Goal: Task Accomplishment & Management: Complete application form

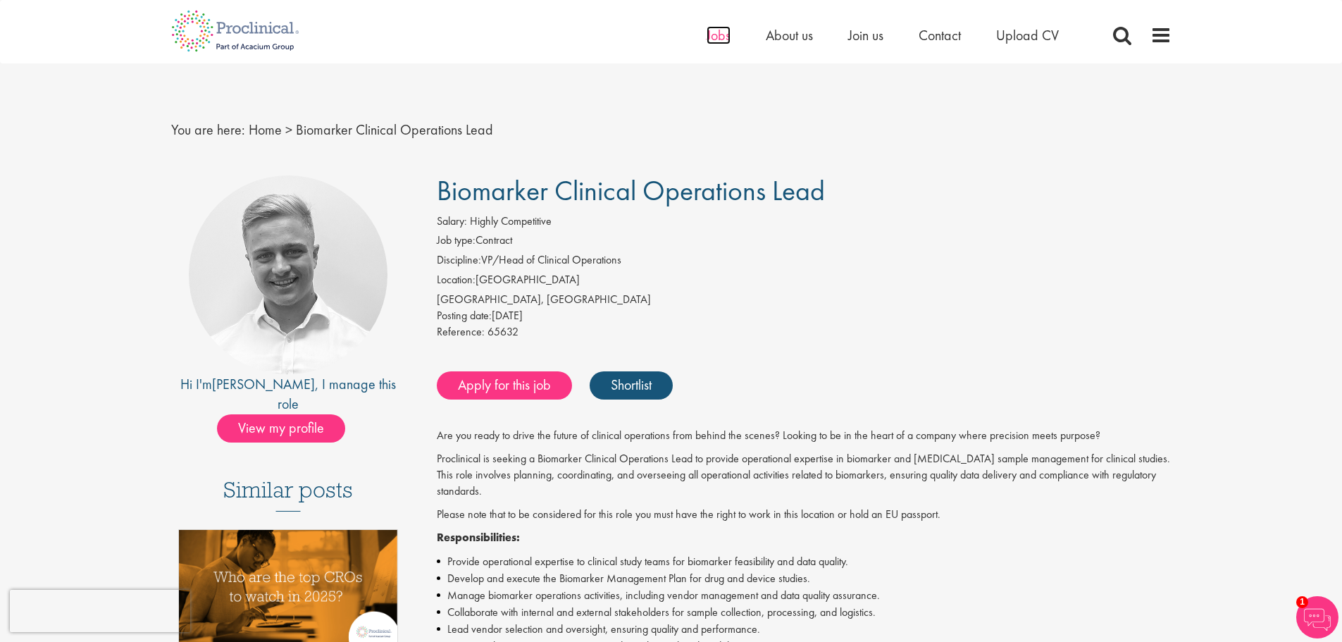
click at [719, 33] on span "Jobs" at bounding box center [718, 35] width 24 height 18
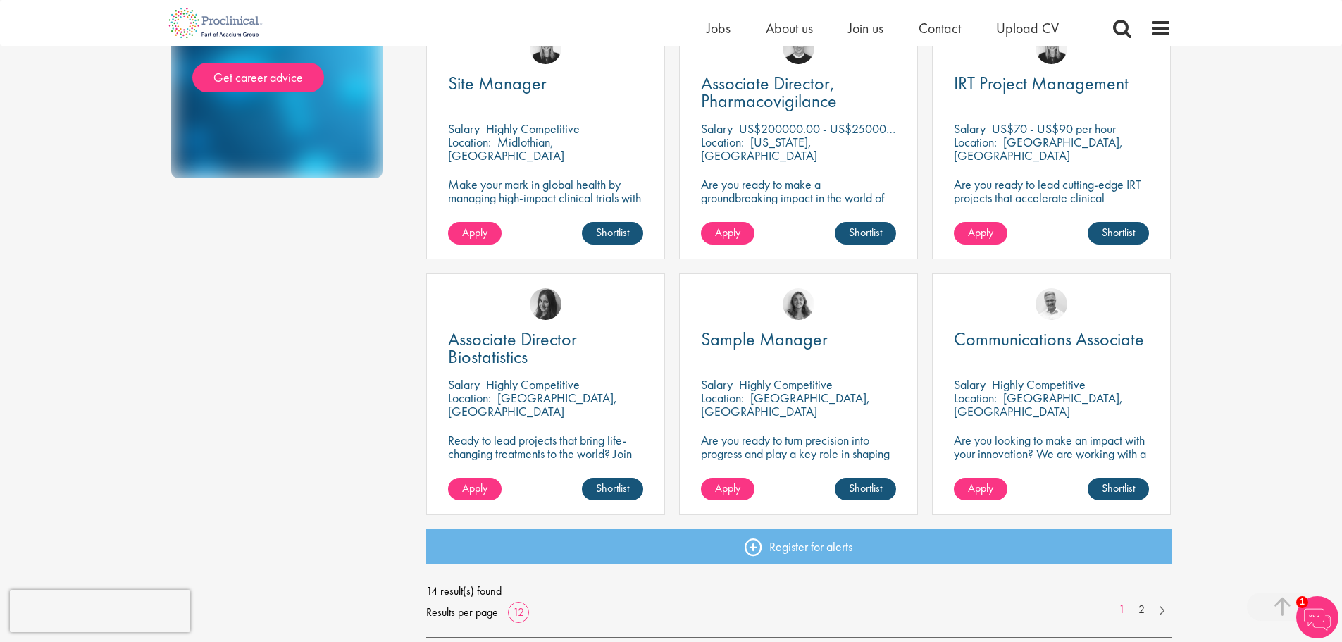
scroll to position [845, 0]
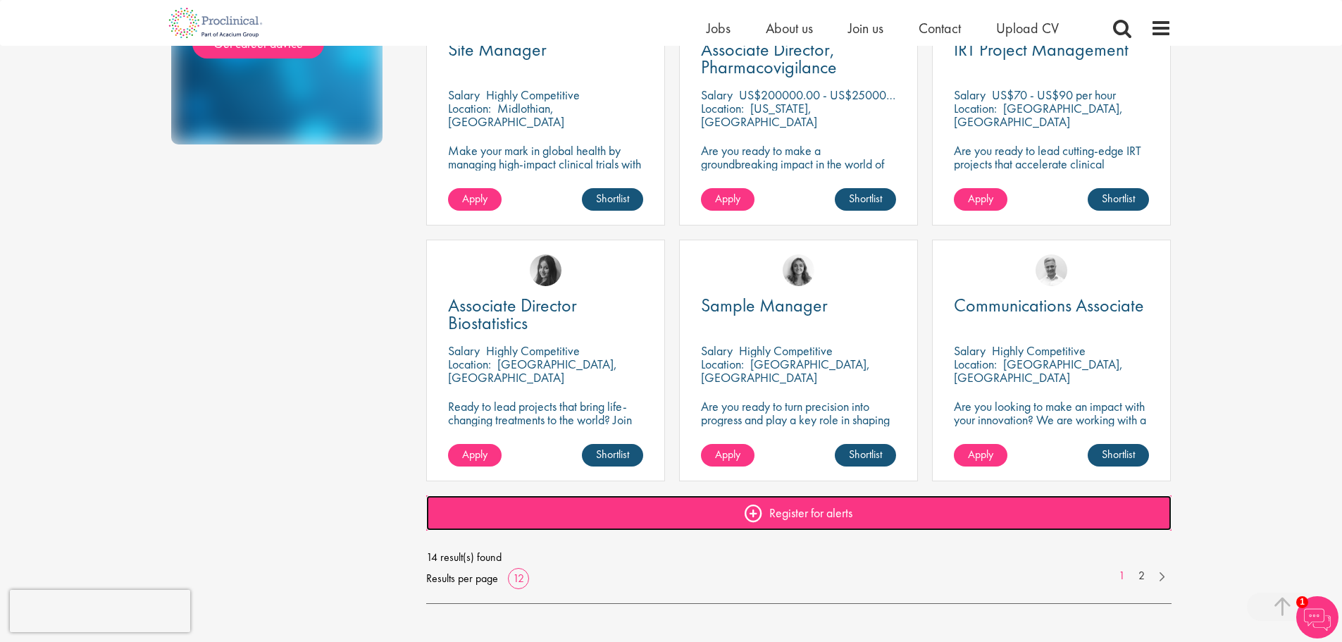
click at [752, 511] on link "Register for alerts" at bounding box center [798, 512] width 745 height 35
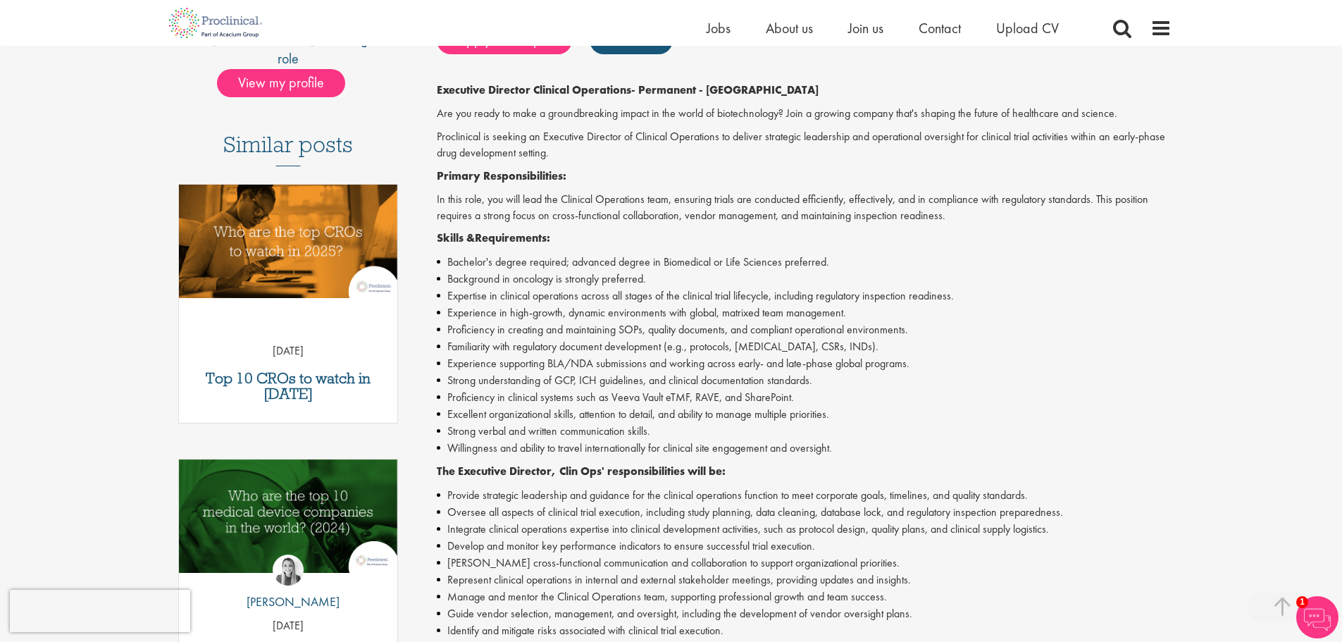
scroll to position [352, 0]
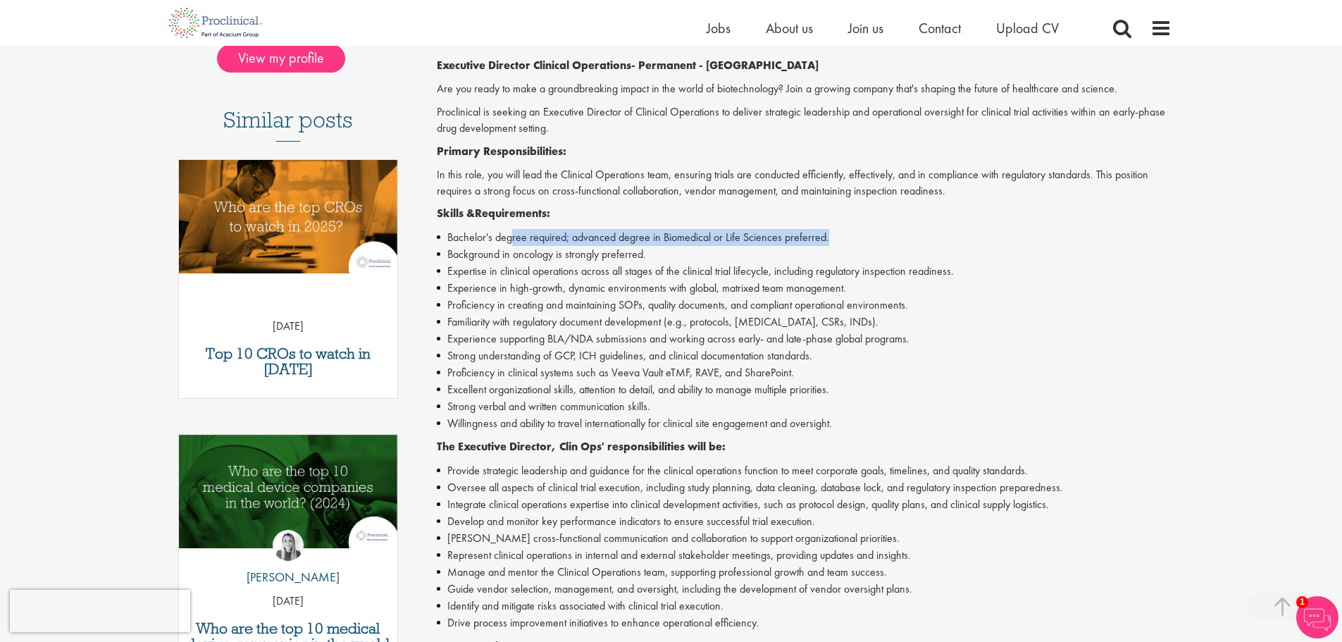
drag, startPoint x: 511, startPoint y: 237, endPoint x: 827, endPoint y: 237, distance: 316.2
click at [827, 237] on li "Bachelor's degree required; advanced degree in Biomedical or Life Sciences pref…" at bounding box center [804, 237] width 735 height 17
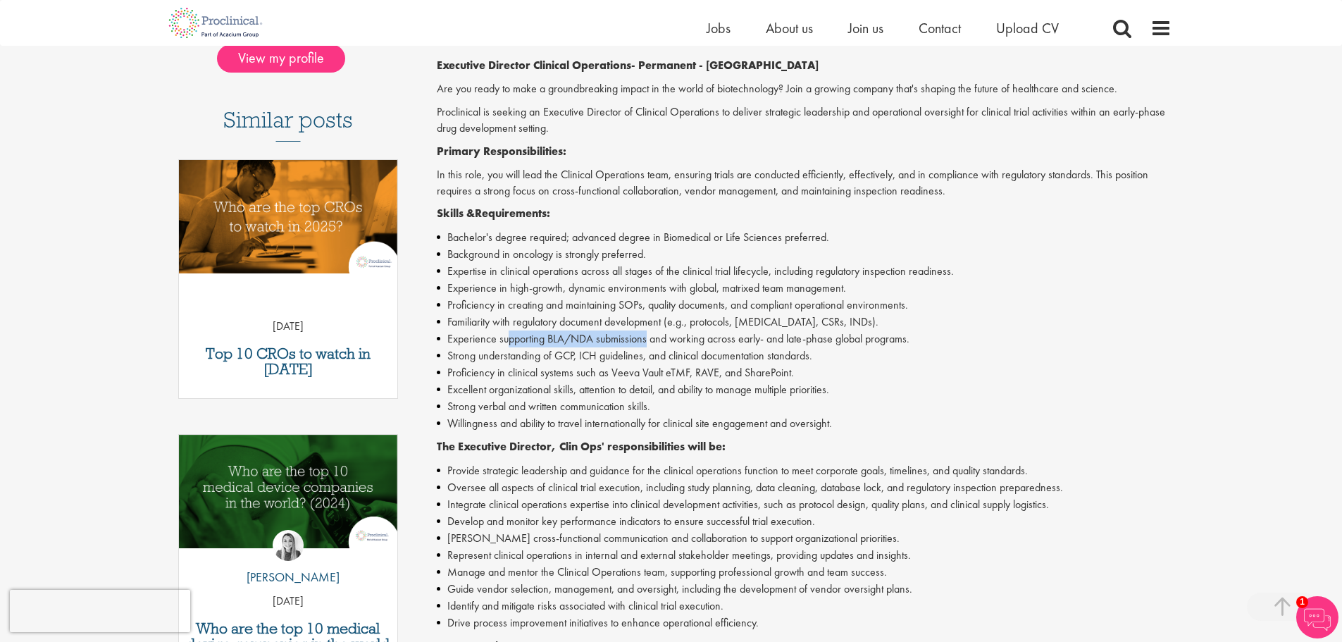
drag, startPoint x: 648, startPoint y: 341, endPoint x: 510, endPoint y: 339, distance: 138.1
click at [510, 339] on li "Experience supporting BLA/NDA submissions and working across early- and late-ph…" at bounding box center [804, 338] width 735 height 17
drag, startPoint x: 907, startPoint y: 337, endPoint x: 449, endPoint y: 335, distance: 458.5
click at [449, 335] on li "Experience supporting BLA/NDA submissions and working across early- and late-ph…" at bounding box center [804, 338] width 735 height 17
copy li "Experience supporting BLA/NDA submissions and working across early- and late-ph…"
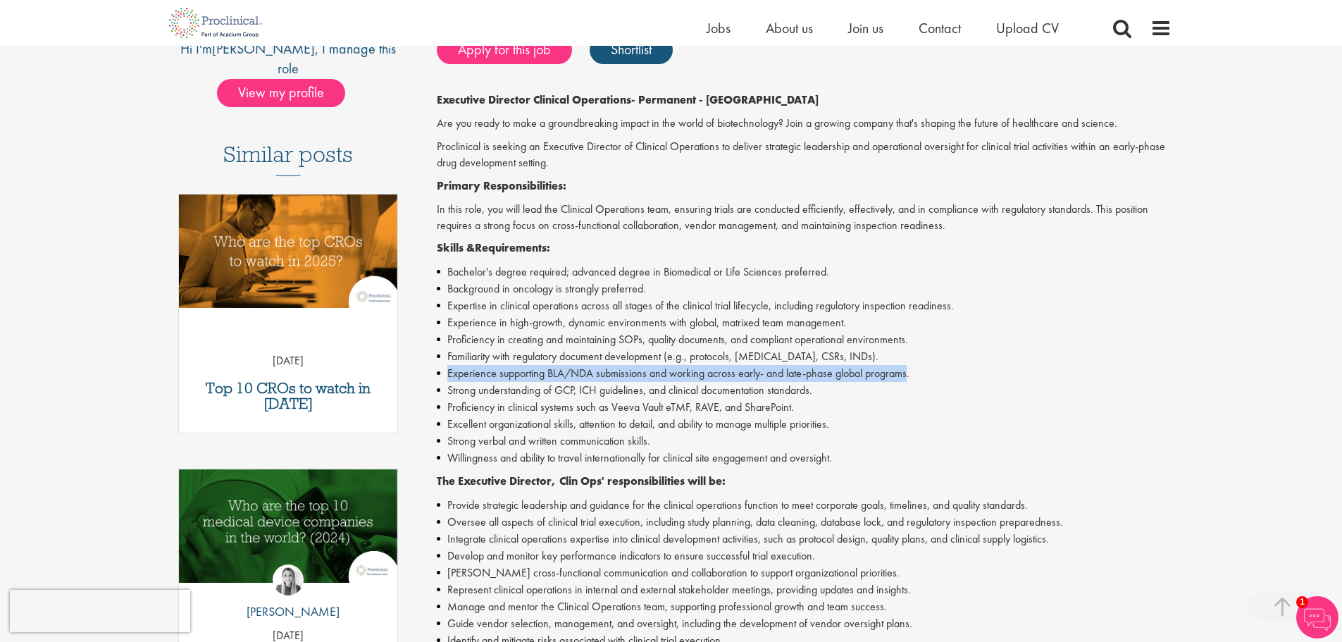
scroll to position [211, 0]
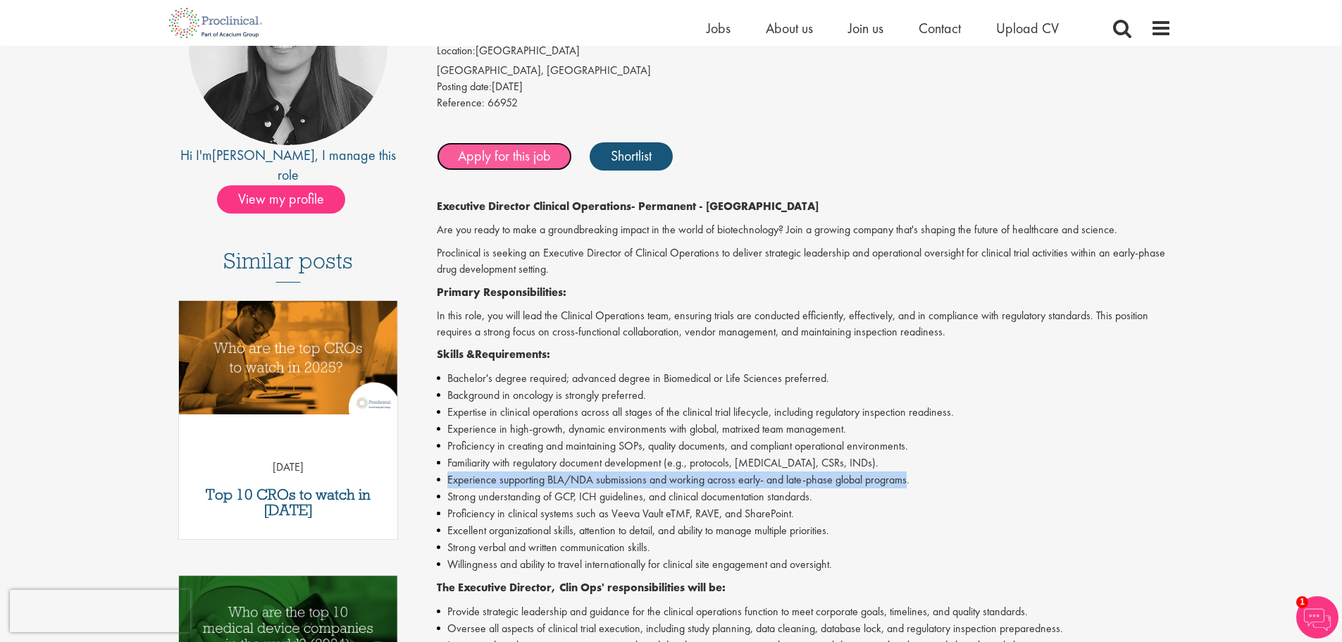
click at [512, 155] on link "Apply for this job" at bounding box center [504, 156] width 135 height 28
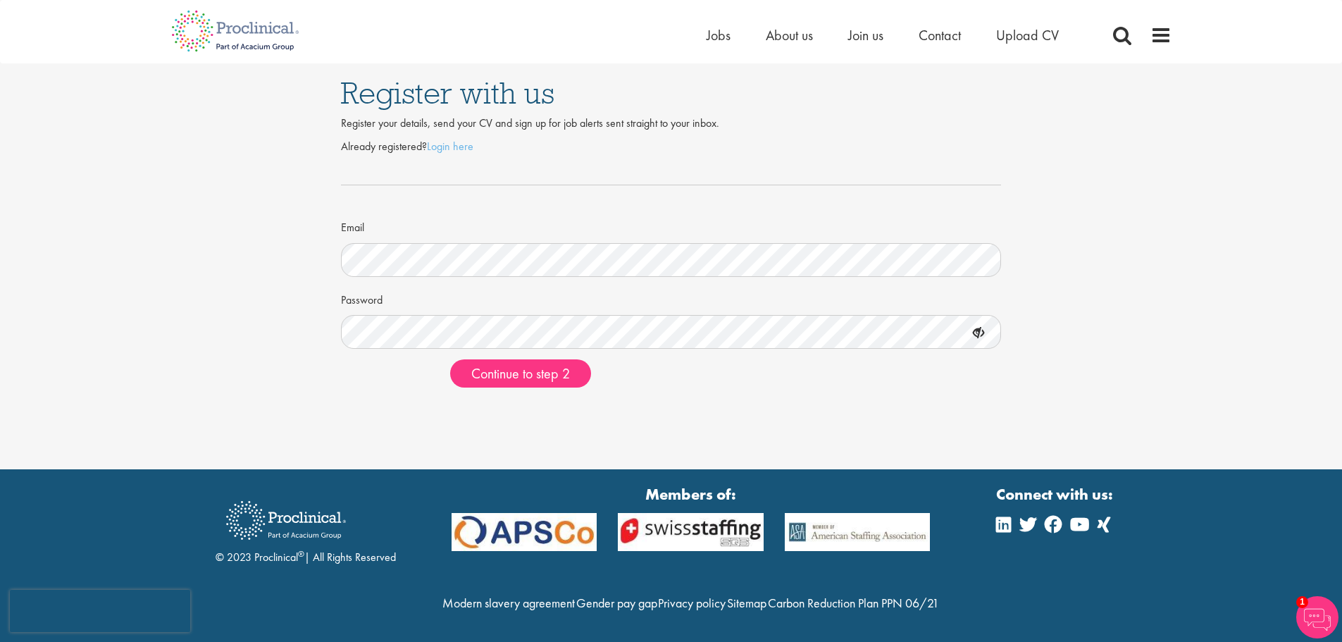
click at [975, 333] on icon at bounding box center [978, 333] width 24 height 24
click at [518, 370] on span "Continue to step 2" at bounding box center [520, 373] width 99 height 18
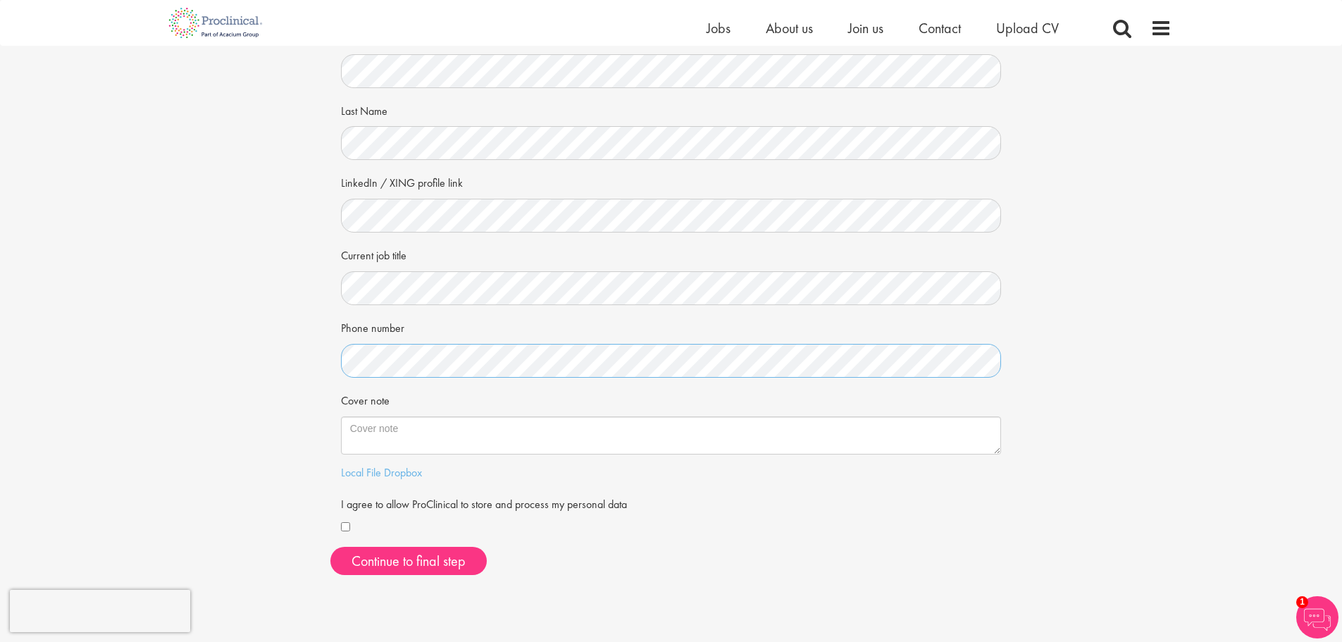
scroll to position [70, 0]
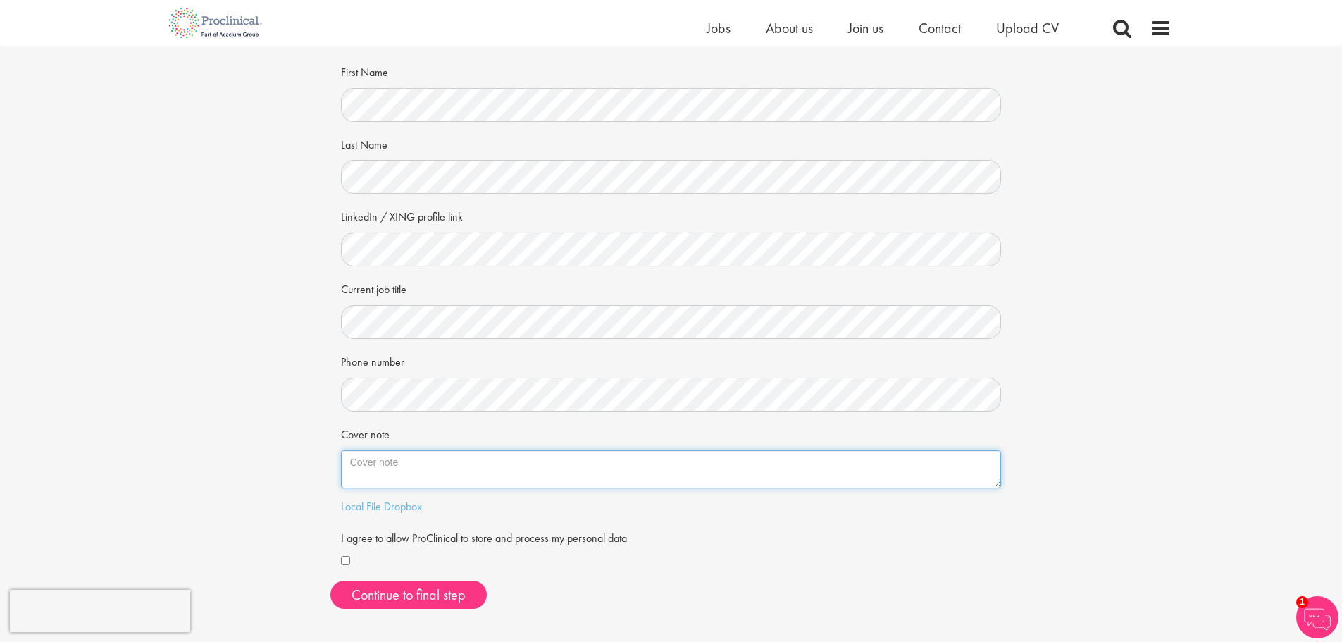
click at [417, 464] on textarea "Cover note" at bounding box center [671, 469] width 661 height 38
type textarea "Hello! I am looking for director level clinical operations jobs and am open to …"
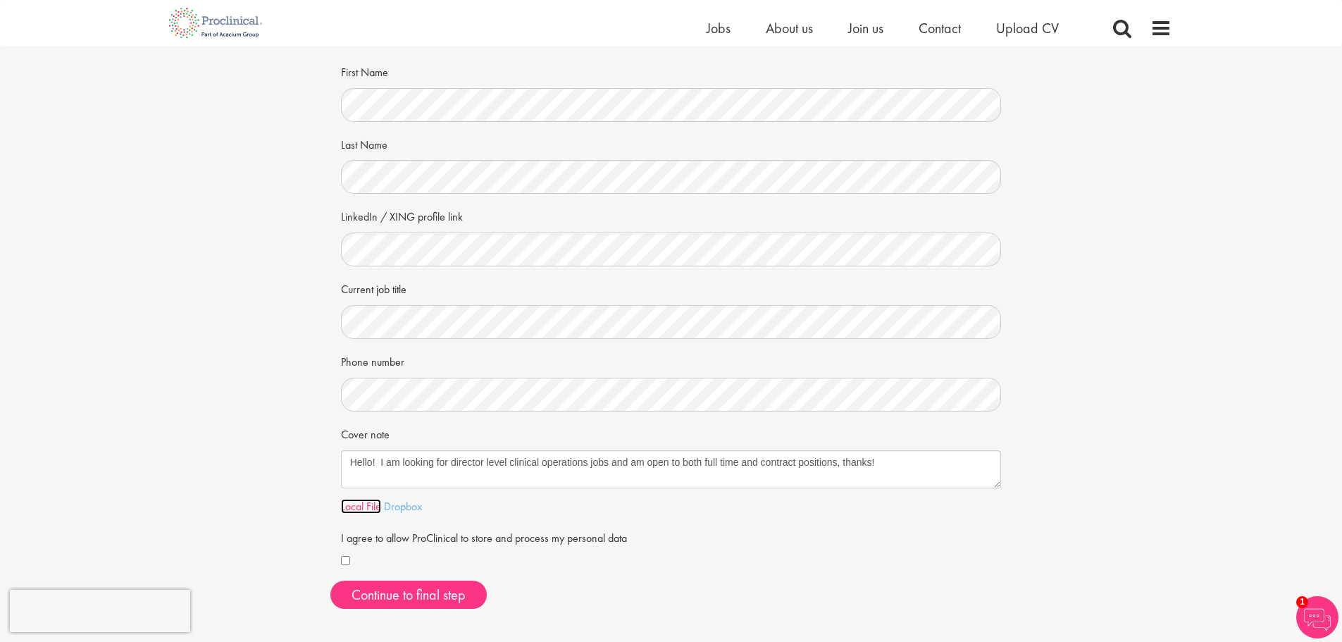
click at [370, 506] on link "Local File" at bounding box center [361, 506] width 40 height 15
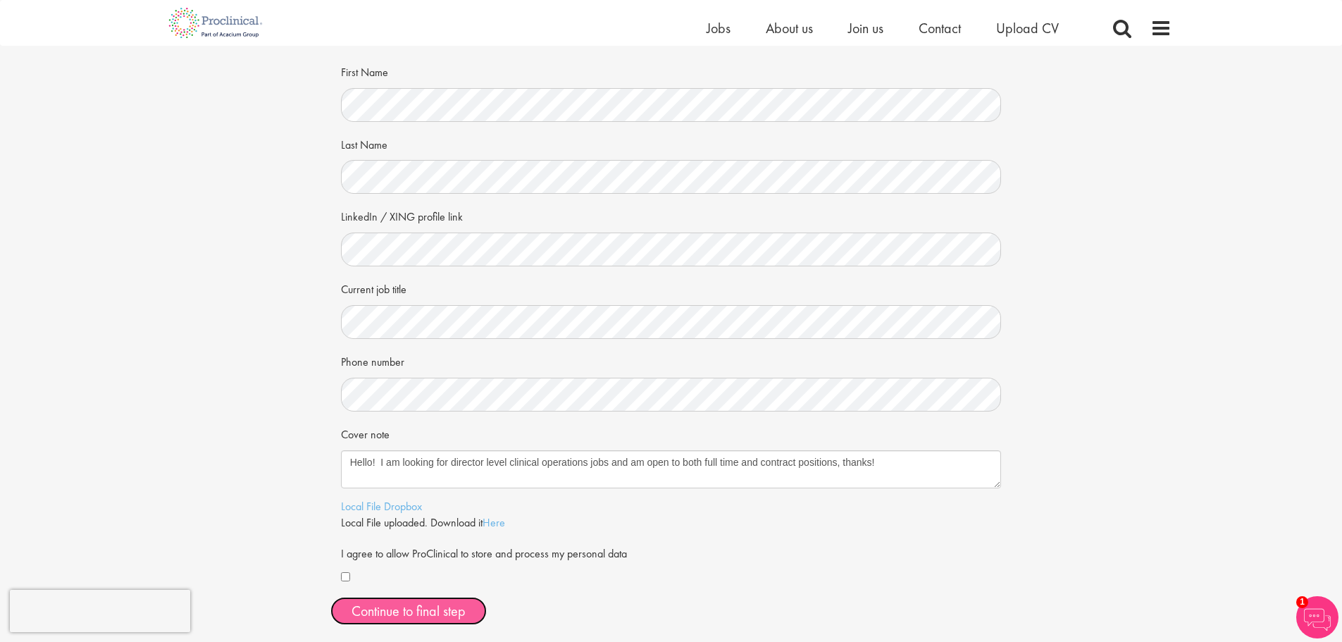
click at [409, 611] on button "Continue to final step" at bounding box center [408, 611] width 156 height 28
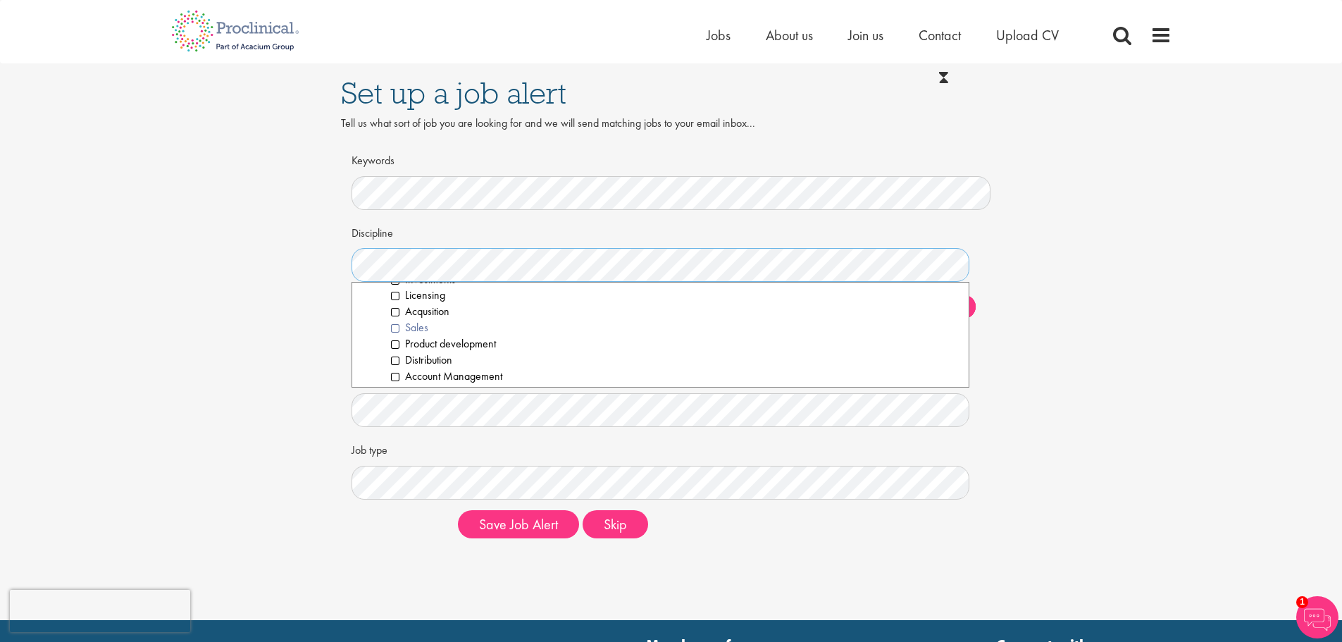
scroll to position [282, 0]
click at [392, 318] on li "Commercial Operations" at bounding box center [675, 321] width 568 height 16
click at [394, 349] on li "Program Manager / Director" at bounding box center [675, 347] width 568 height 16
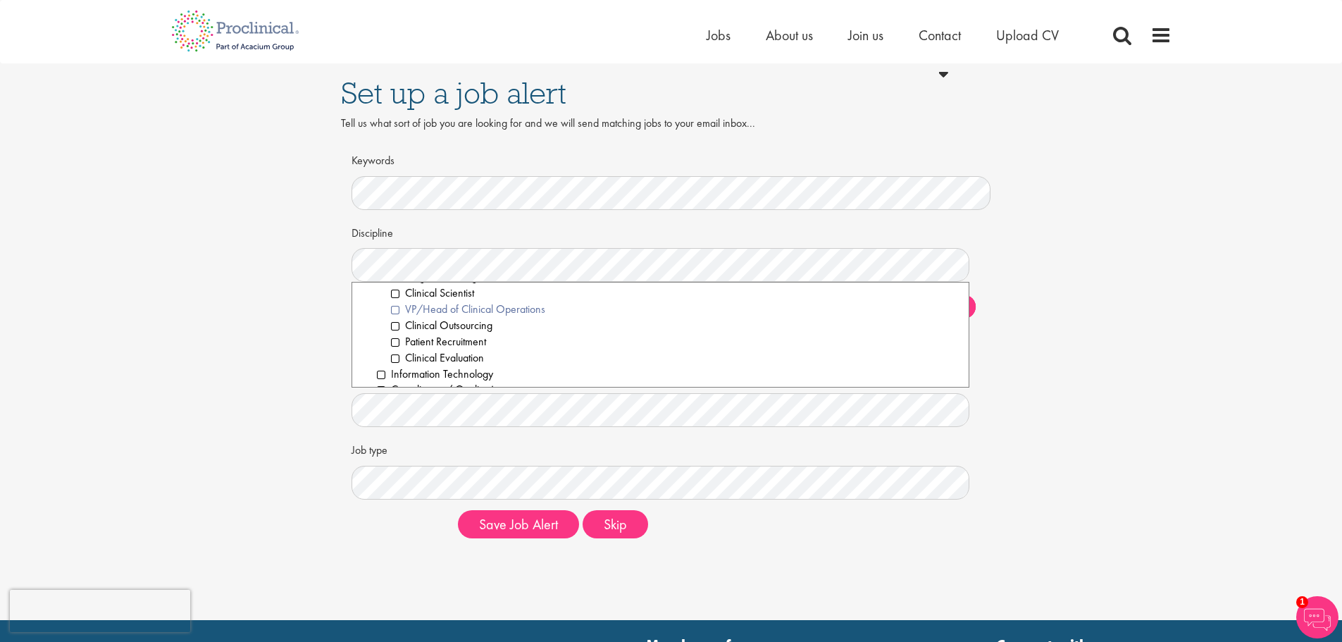
click at [396, 309] on li "VP/Head of Clinical Operations" at bounding box center [675, 309] width 568 height 16
click at [392, 321] on li "Clinical Outsourcing" at bounding box center [675, 326] width 568 height 16
click at [394, 377] on li "Project Management" at bounding box center [675, 379] width 568 height 16
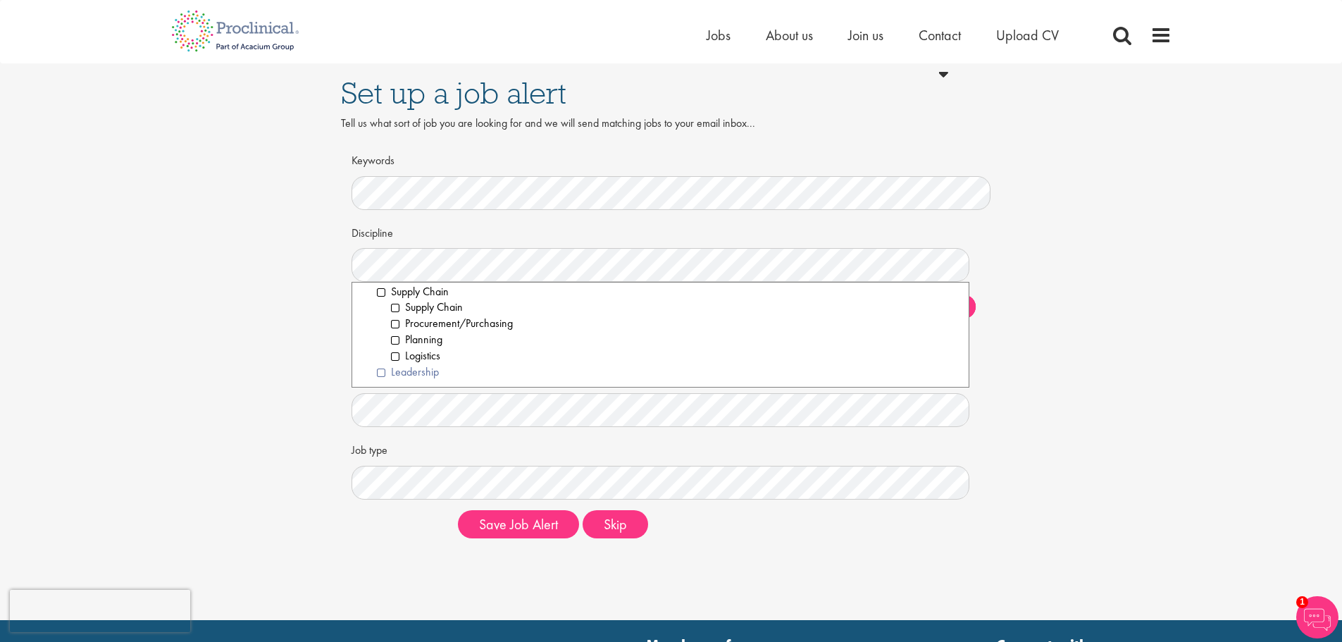
click at [380, 372] on li "Leadership" at bounding box center [668, 372] width 582 height 16
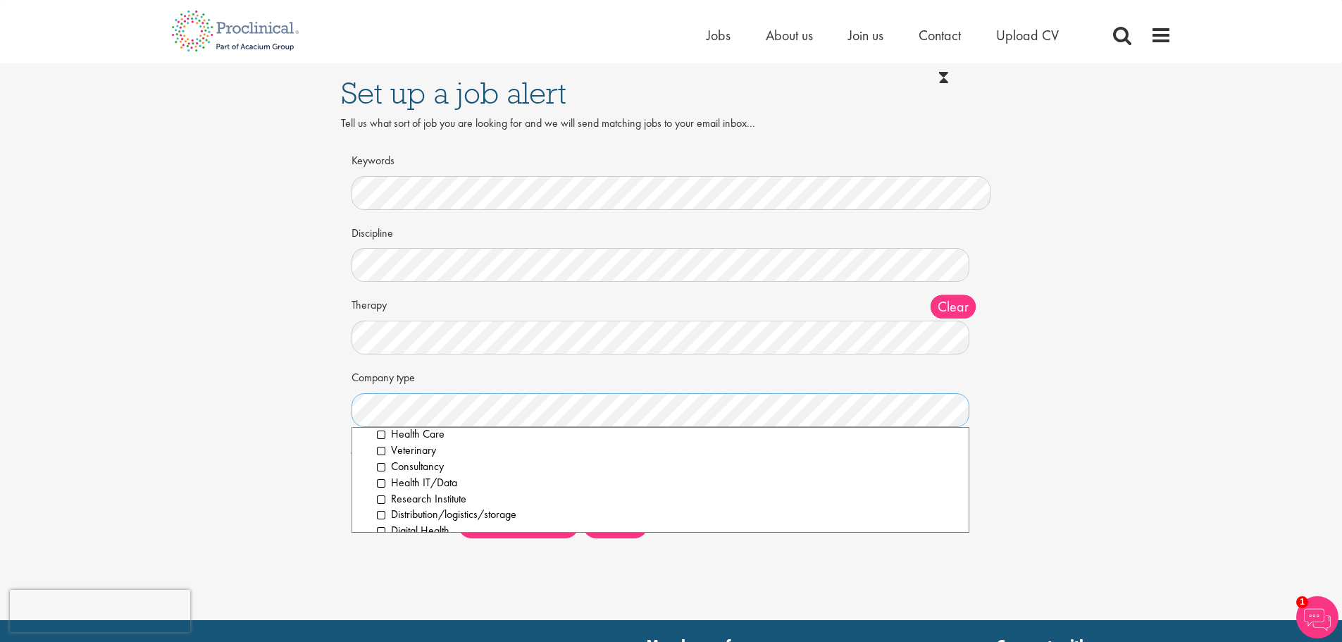
scroll to position [0, 0]
click at [366, 442] on li "All" at bounding box center [661, 443] width 596 height 16
click at [320, 418] on div "Set up a job alert Tell us what sort of job you are looking for and we will sen…" at bounding box center [670, 306] width 1363 height 486
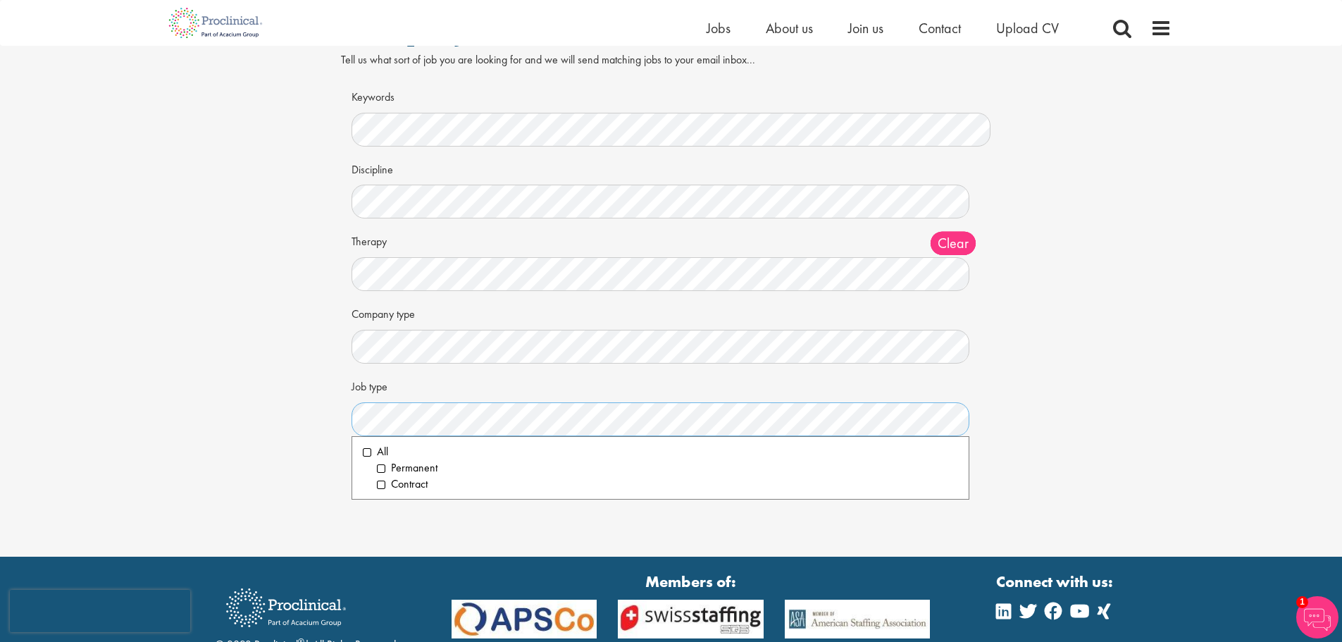
scroll to position [70, 0]
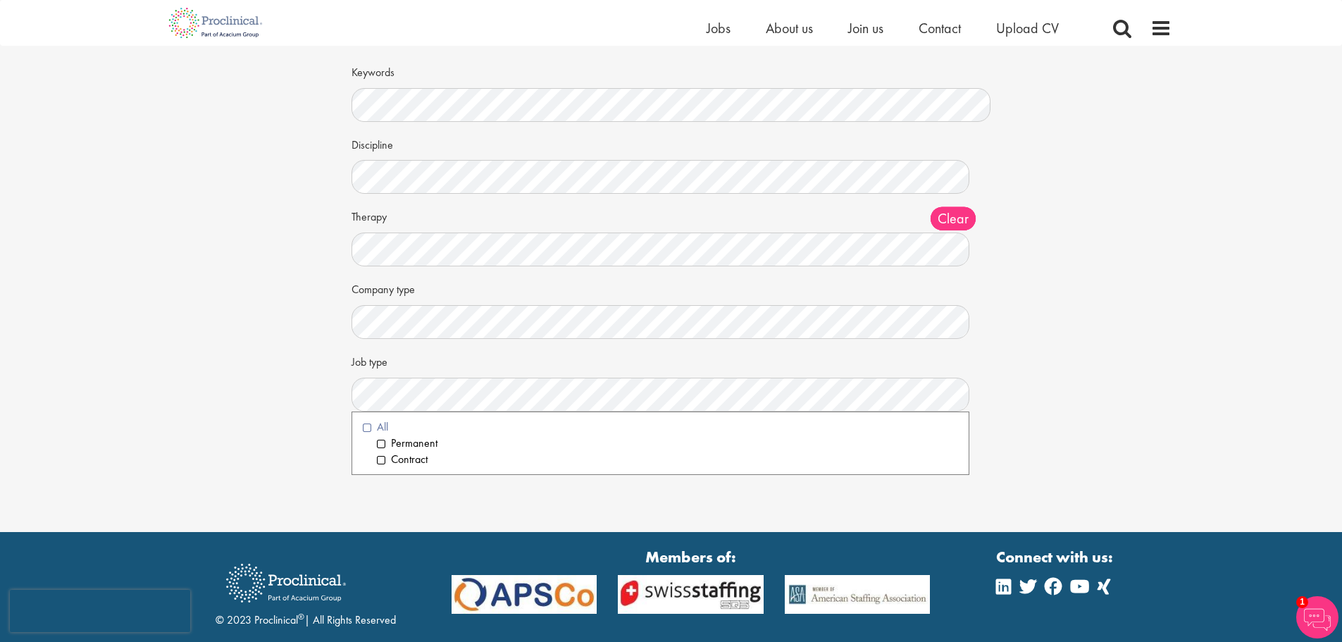
click at [368, 427] on li "All" at bounding box center [661, 427] width 596 height 16
click at [1056, 424] on div "Set up a job alert Tell us what sort of job you are looking for and we will sen…" at bounding box center [670, 218] width 1363 height 486
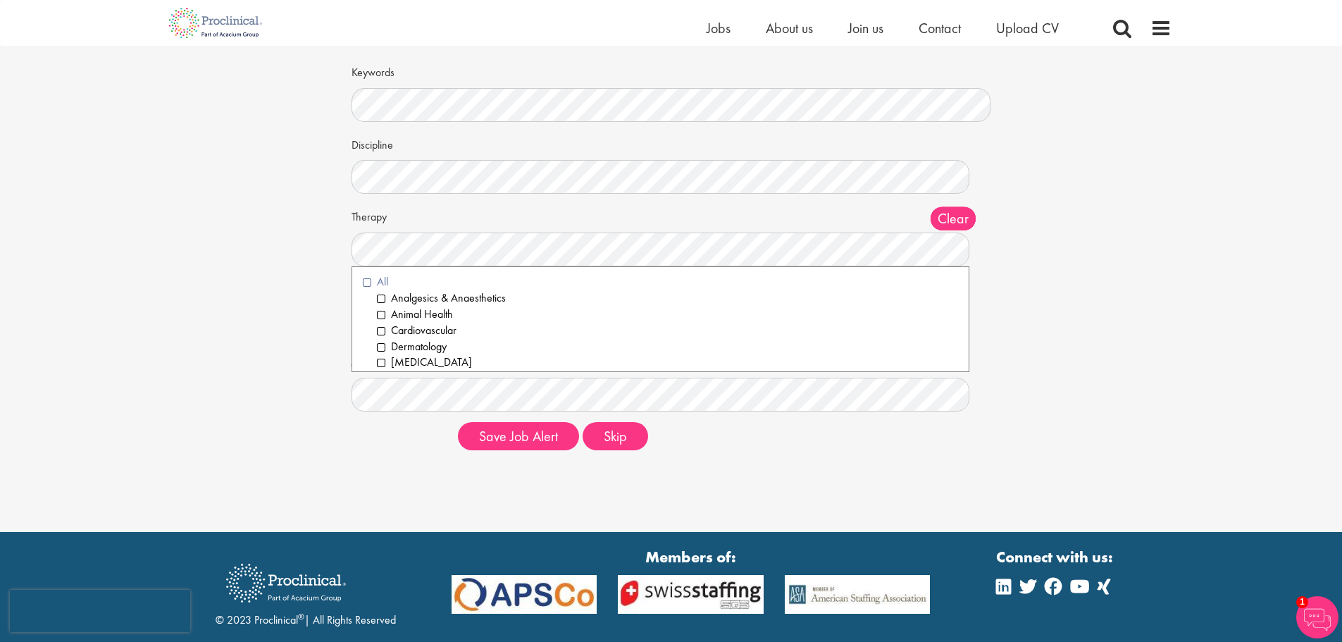
click at [367, 282] on li "All" at bounding box center [661, 282] width 596 height 16
click at [1147, 296] on div "Set up a job alert Tell us what sort of job you are looking for and we will sen…" at bounding box center [670, 218] width 1363 height 486
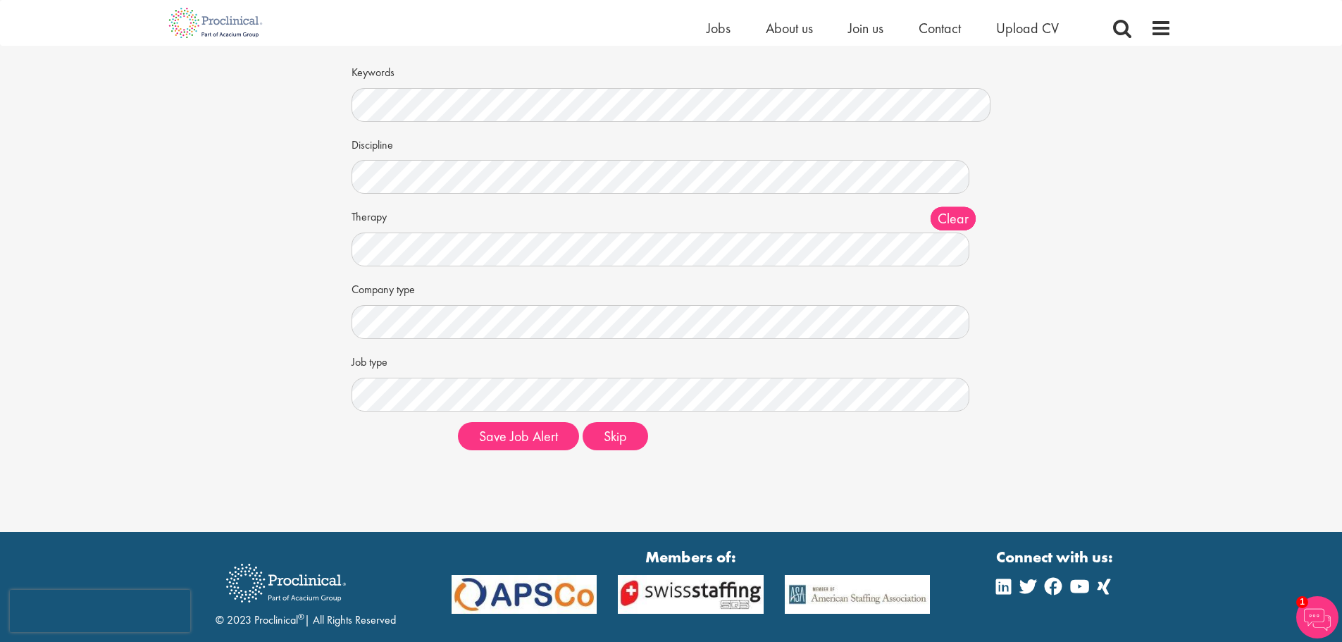
scroll to position [0, 0]
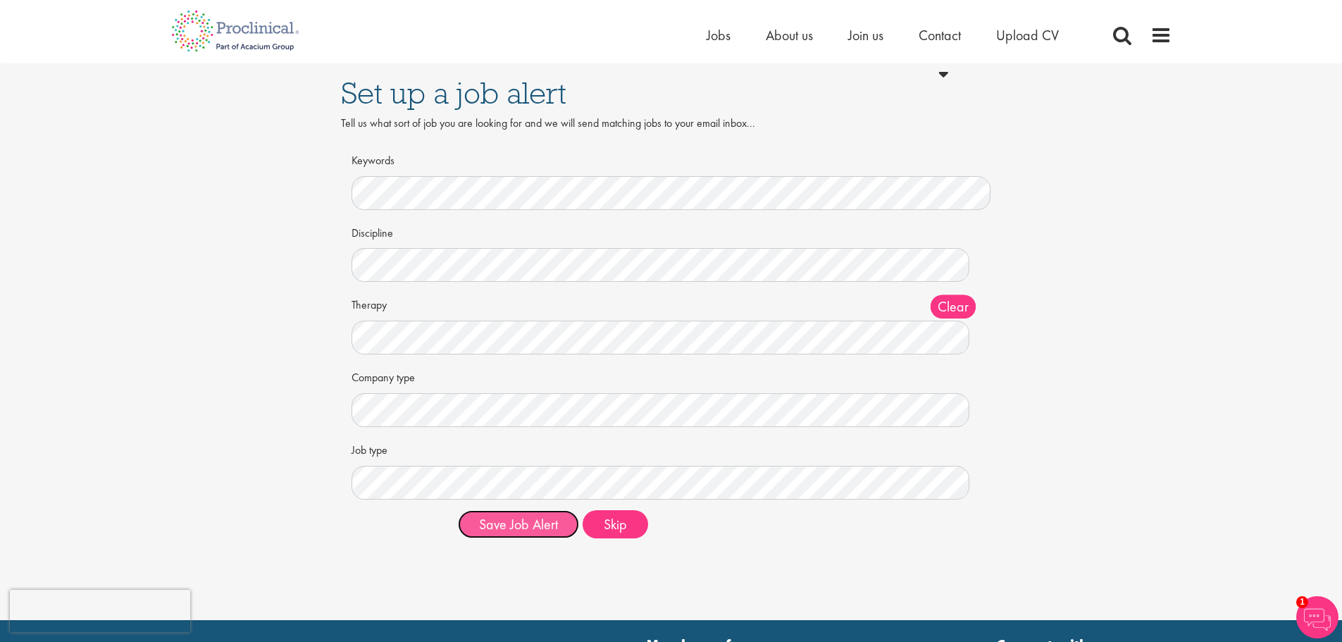
click at [549, 510] on button "Save Job Alert" at bounding box center [518, 524] width 121 height 28
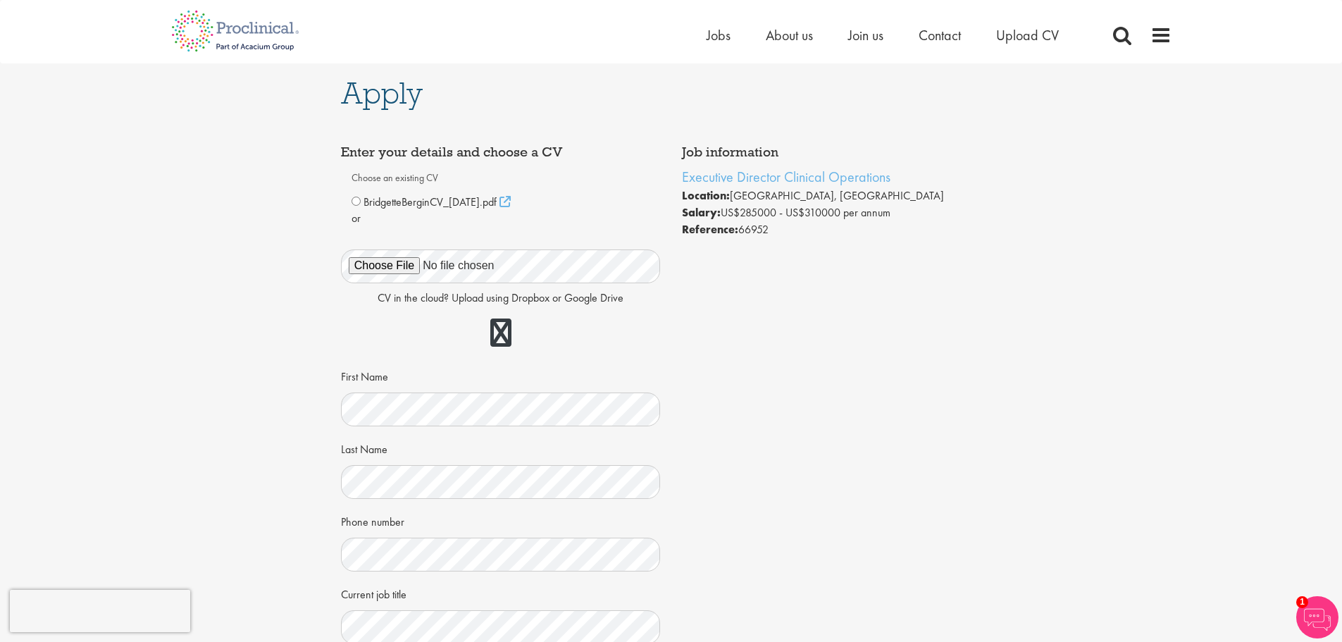
click at [379, 177] on label "Choose an existing CV" at bounding box center [500, 178] width 299 height 24
click at [460, 177] on label "Choose an existing CV" at bounding box center [500, 178] width 299 height 24
